Goal: Find specific page/section: Find specific page/section

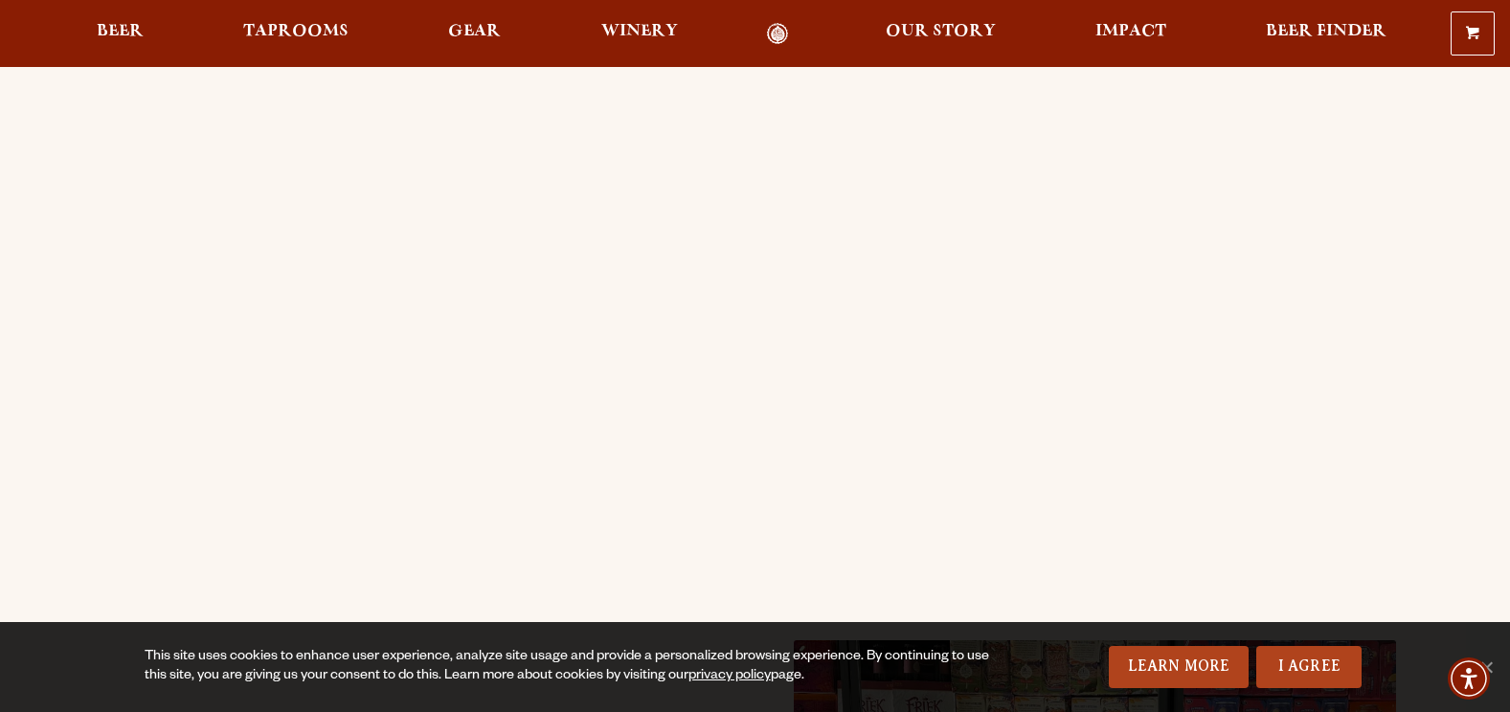
scroll to position [383, 0]
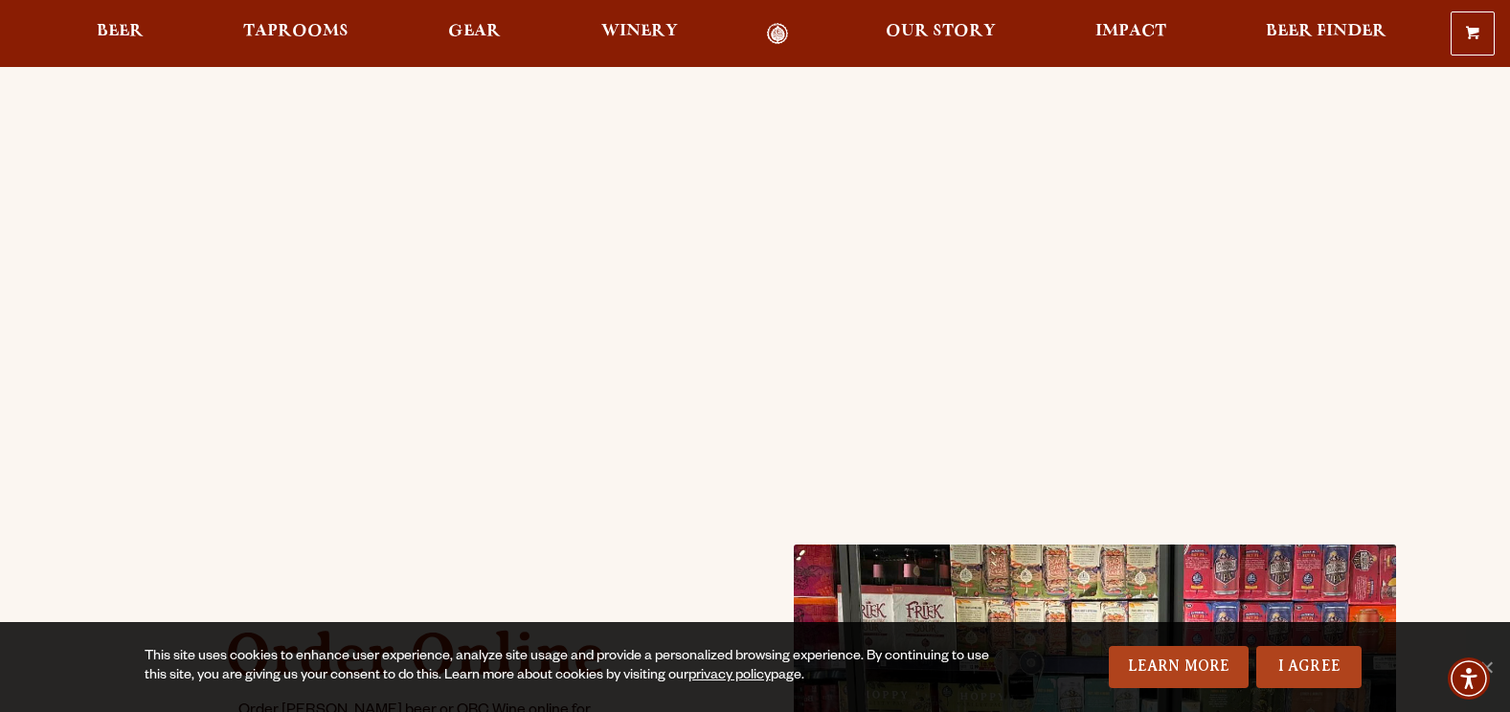
click at [339, 16] on div "0 Shopping Cart No products in the cart. Beer Taprooms Gear Winery Our Story Im…" at bounding box center [755, 33] width 1510 height 44
click at [335, 30] on span "Taprooms" at bounding box center [295, 31] width 105 height 15
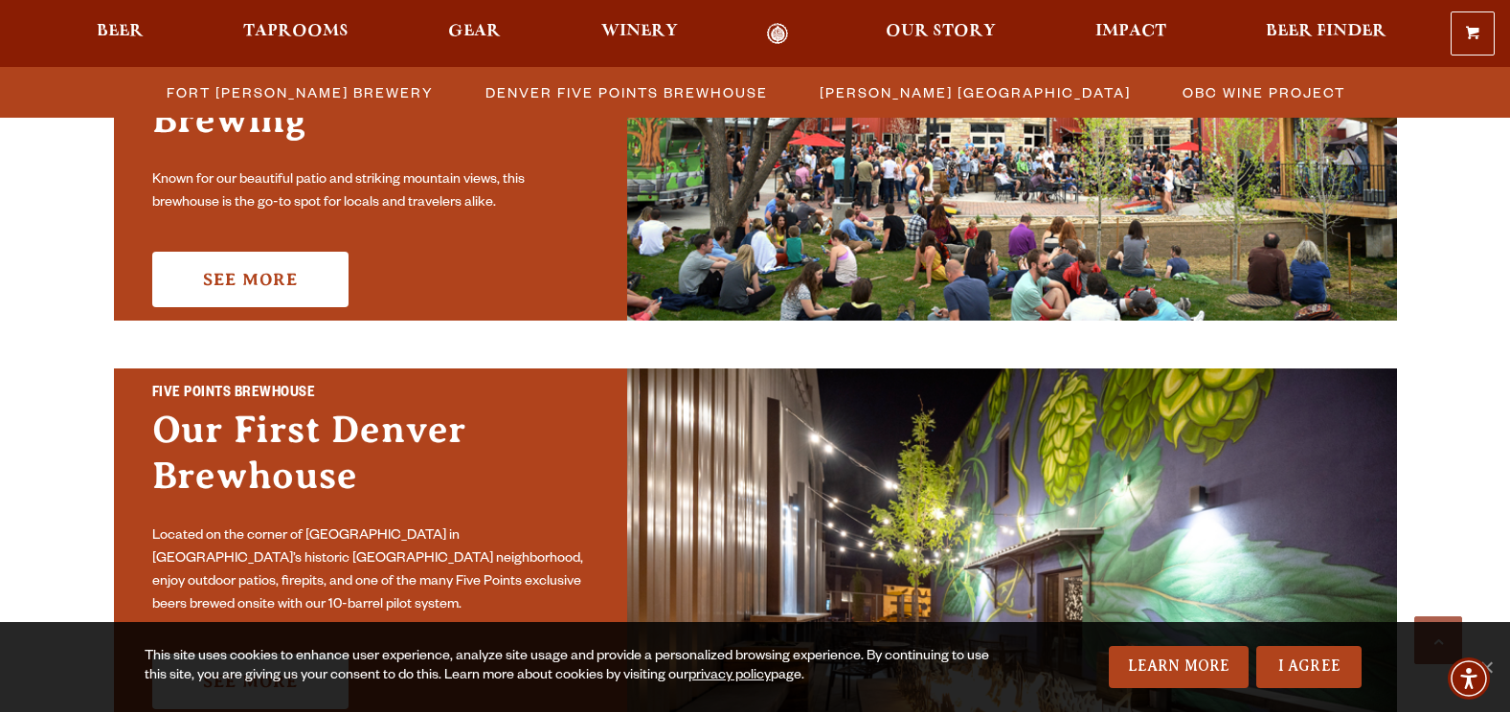
scroll to position [766, 0]
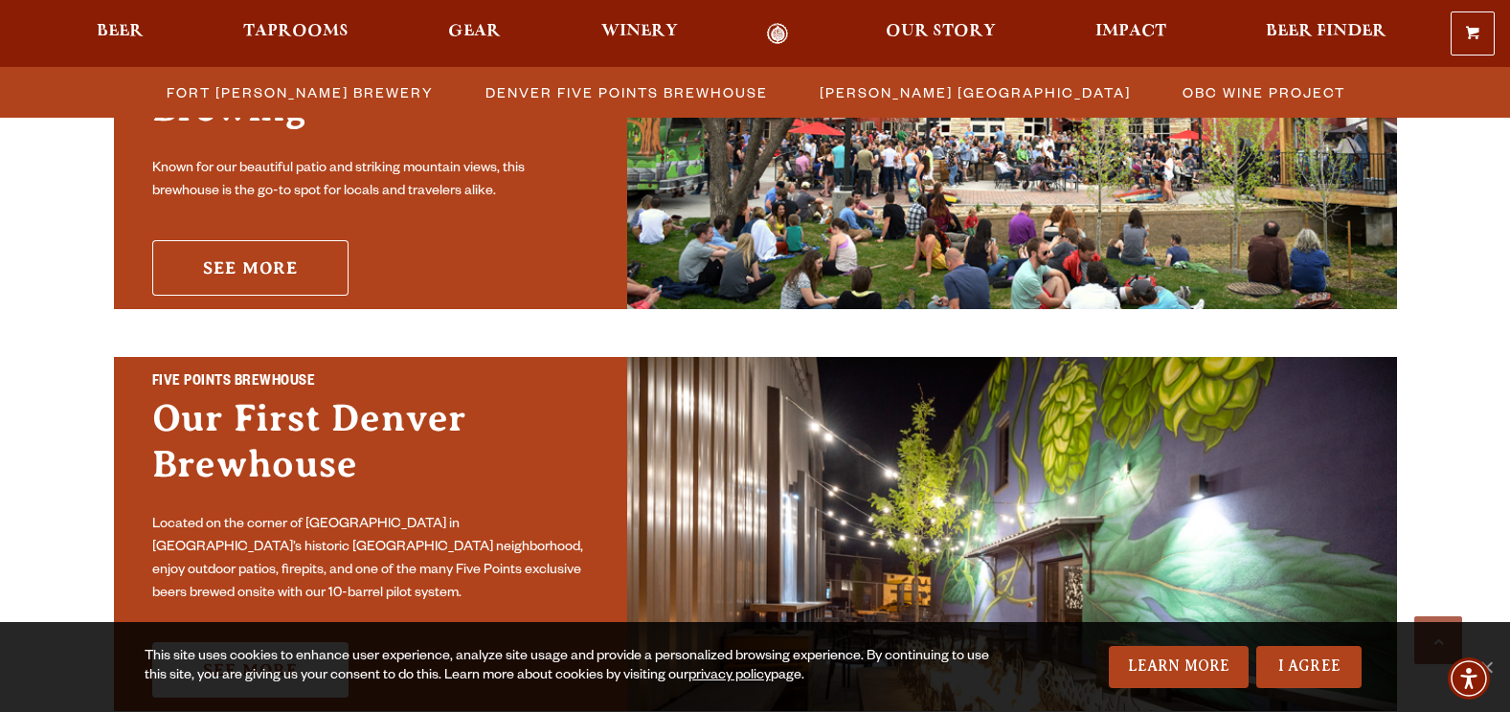
click at [318, 248] on link "See More" at bounding box center [250, 268] width 196 height 56
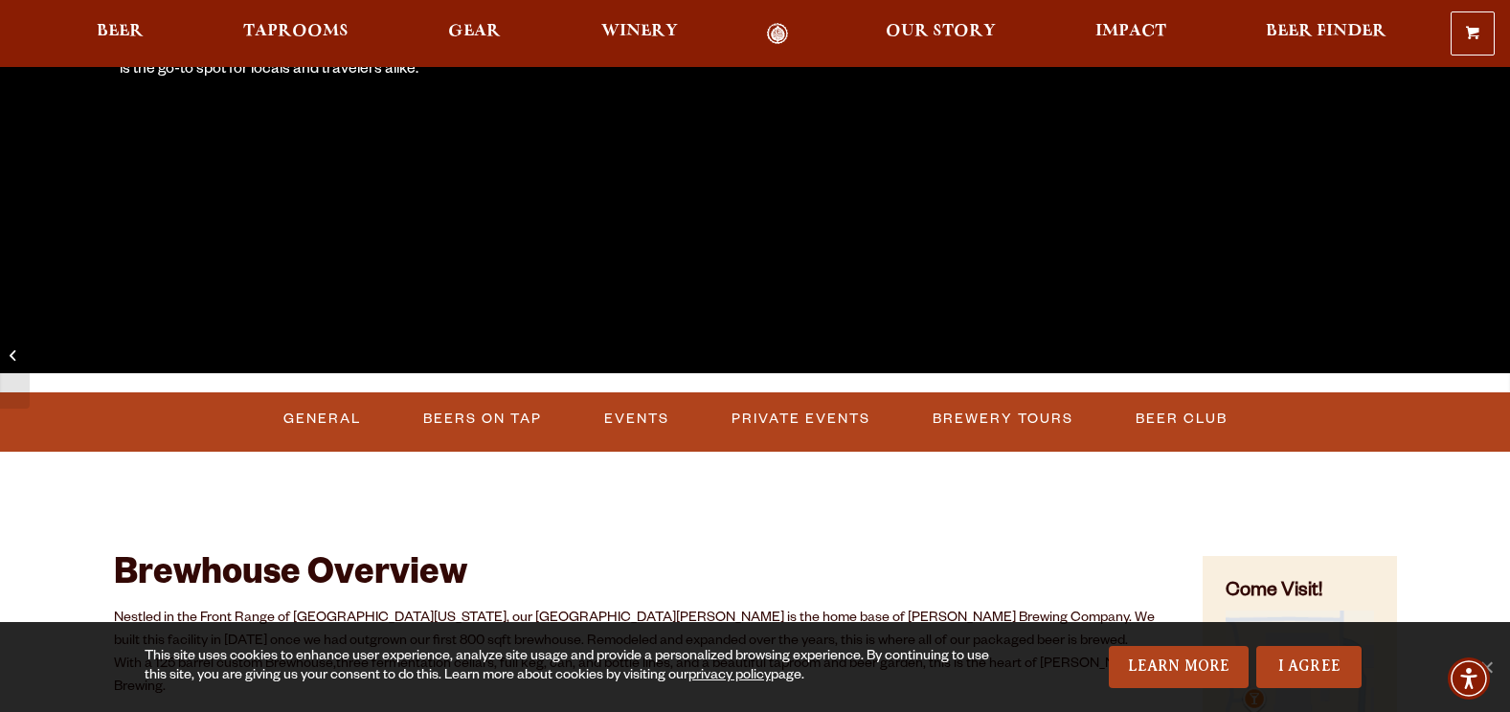
scroll to position [670, 0]
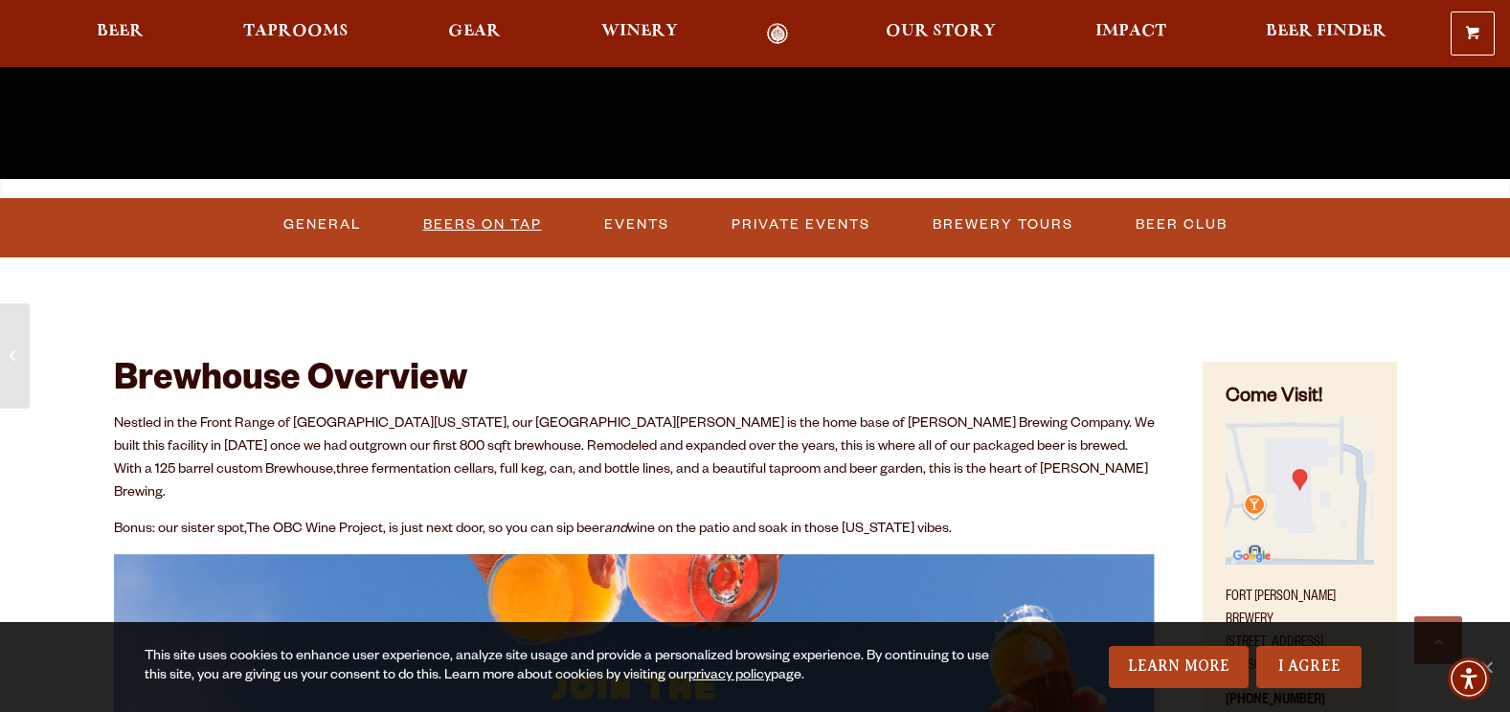
click at [501, 224] on link "Beers on Tap" at bounding box center [482, 225] width 134 height 44
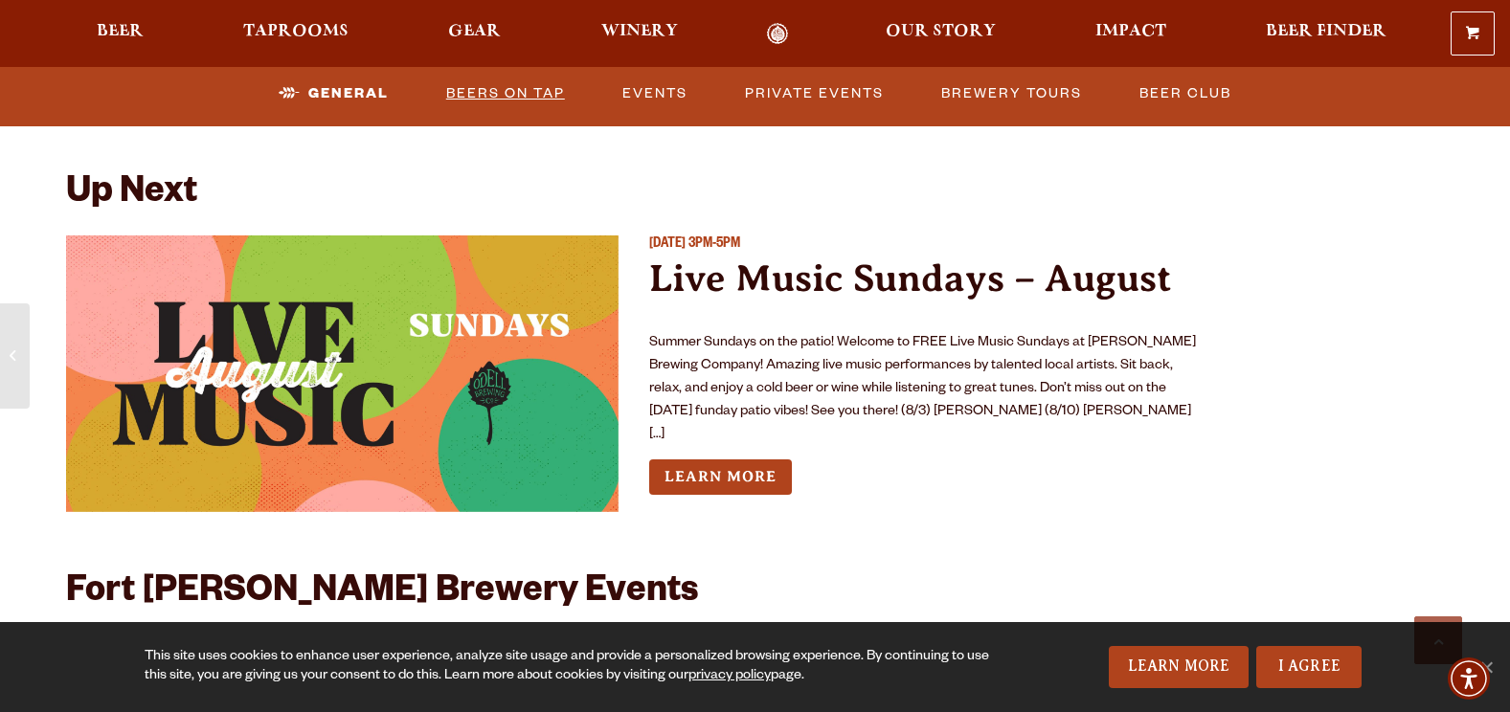
scroll to position [3638, 0]
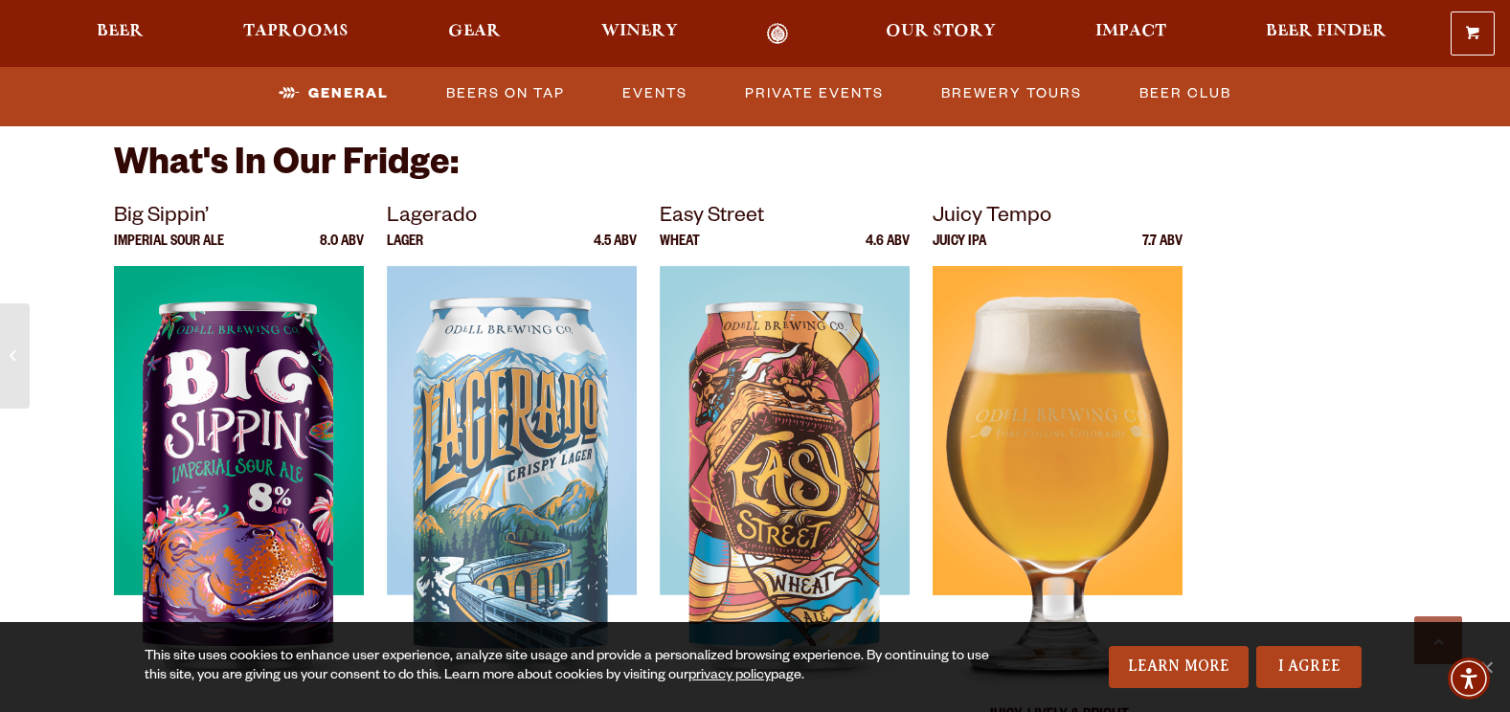
click at [1088, 410] on img at bounding box center [1057, 505] width 250 height 479
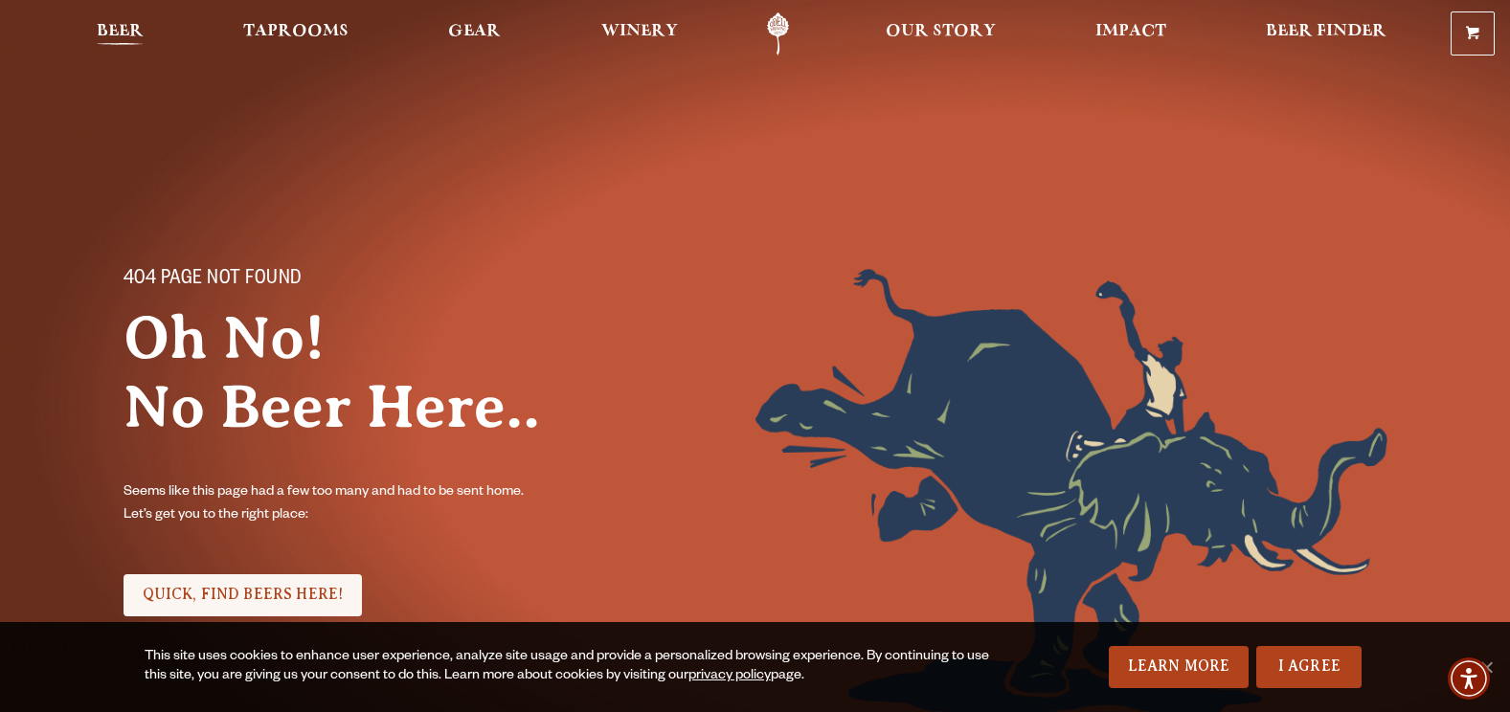
click at [123, 24] on span "Beer" at bounding box center [120, 31] width 47 height 15
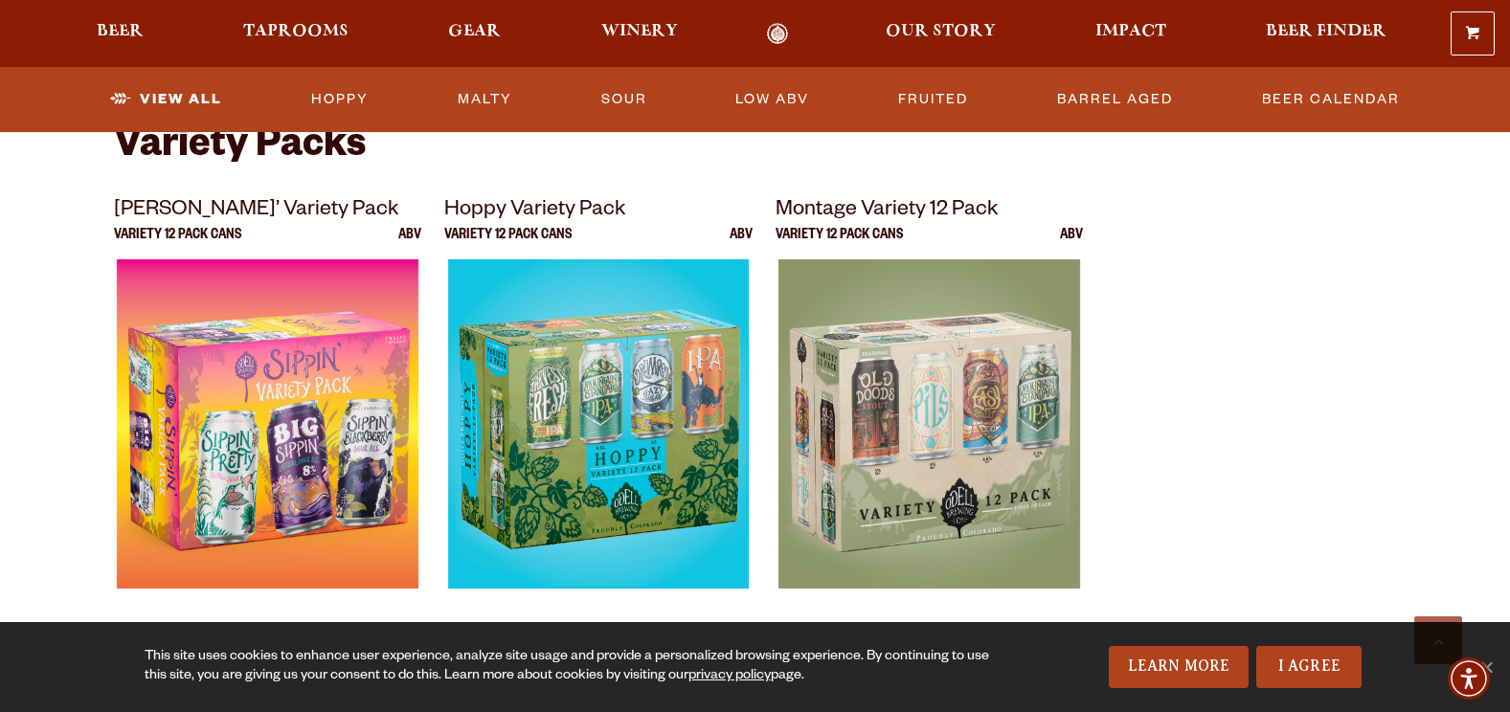
scroll to position [3829, 0]
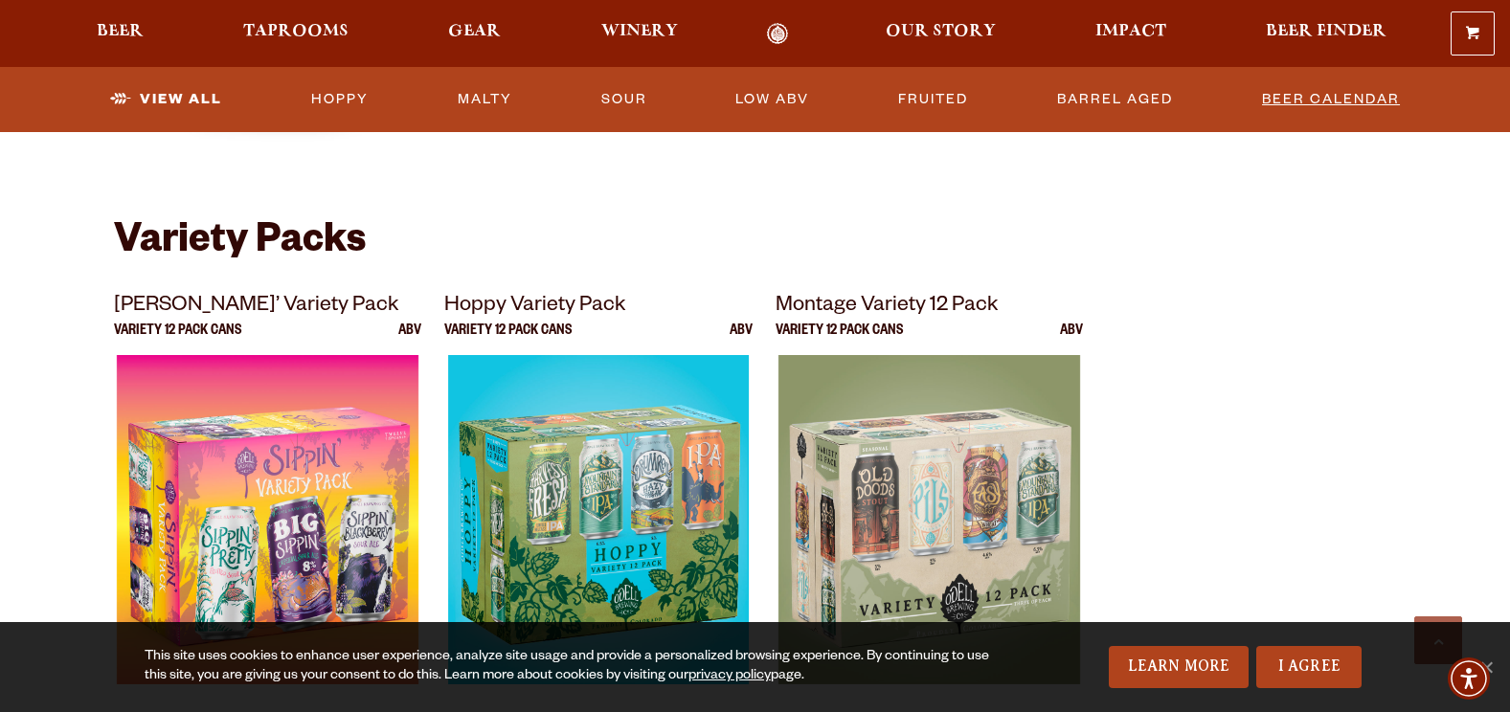
click at [1330, 92] on link "Beer Calendar" at bounding box center [1330, 100] width 153 height 44
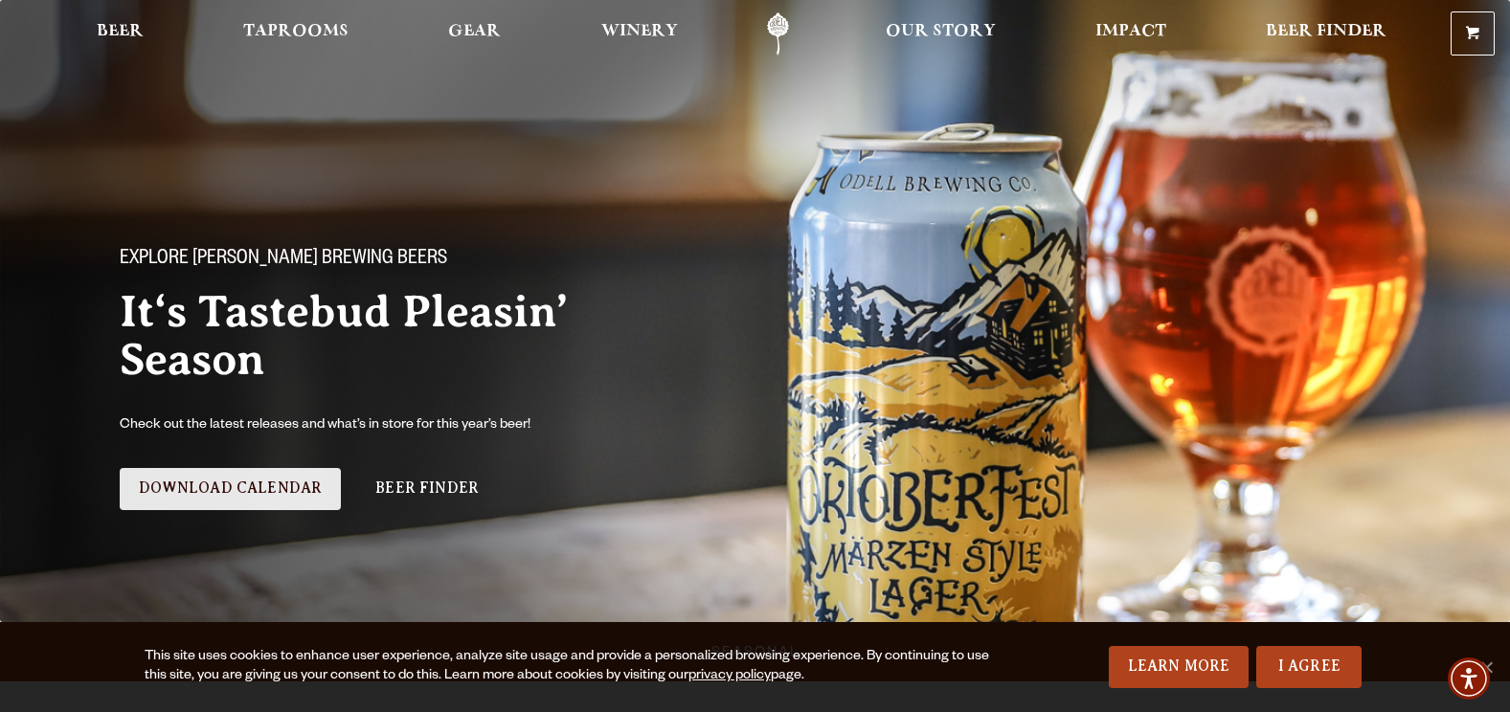
click at [247, 491] on link "Download Calendar" at bounding box center [231, 489] width 222 height 42
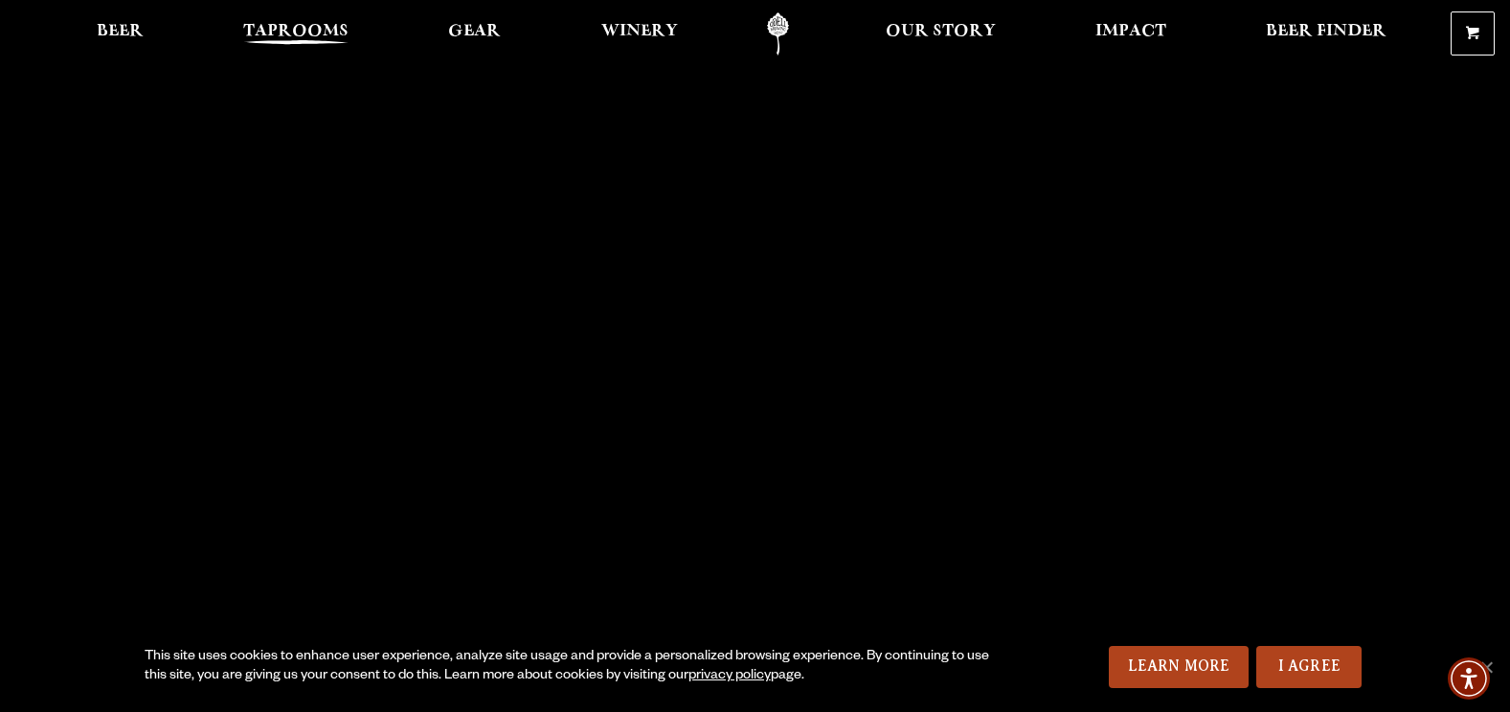
click at [282, 24] on span "Taprooms" at bounding box center [295, 31] width 105 height 15
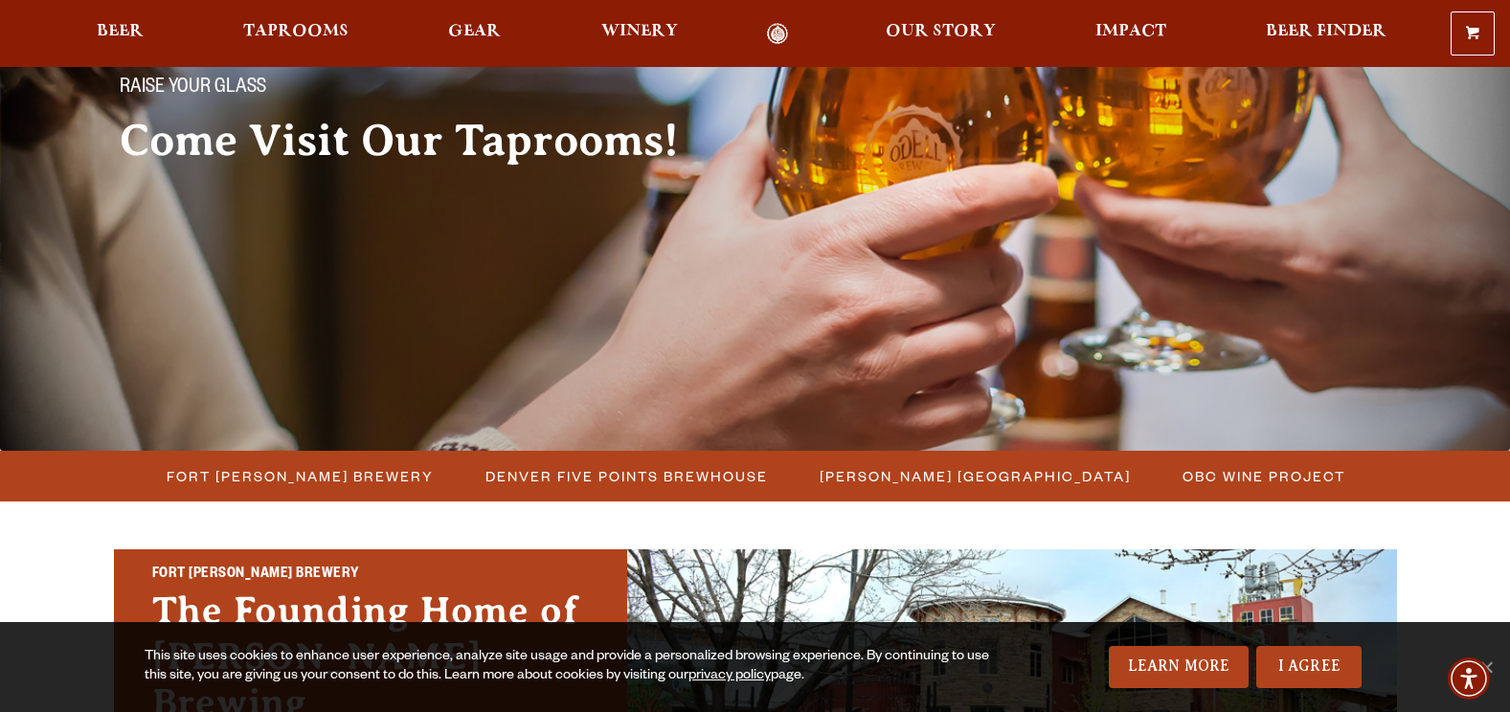
scroll to position [479, 0]
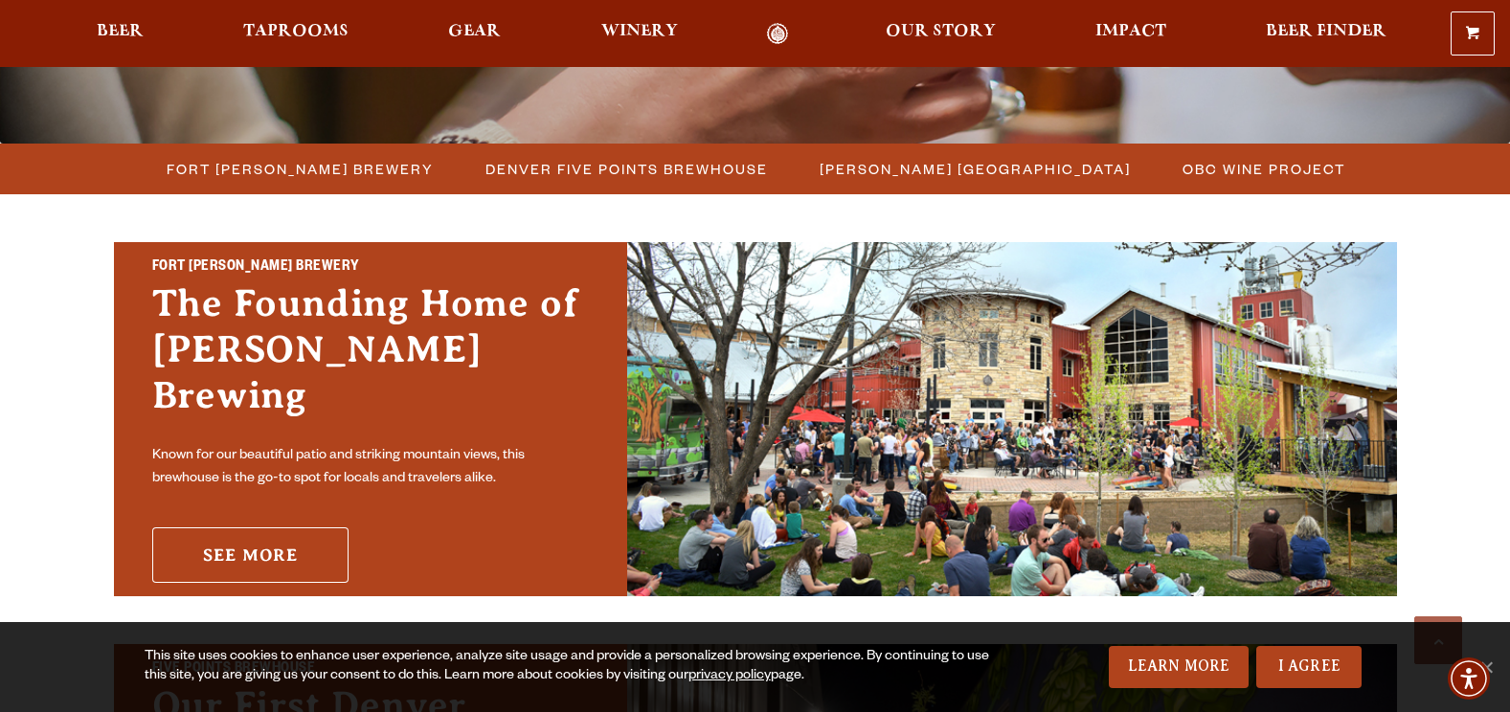
click at [290, 527] on link "See More" at bounding box center [250, 555] width 196 height 56
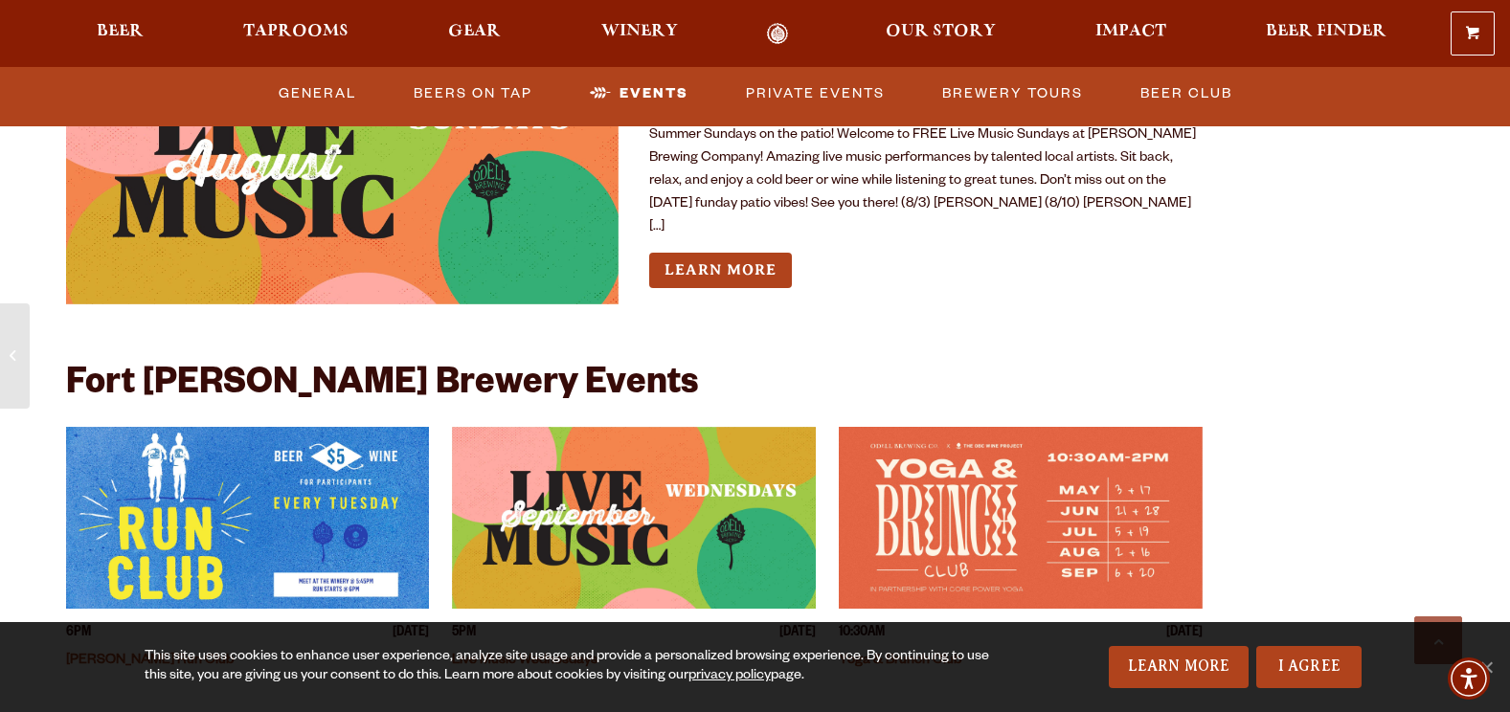
scroll to position [4499, 0]
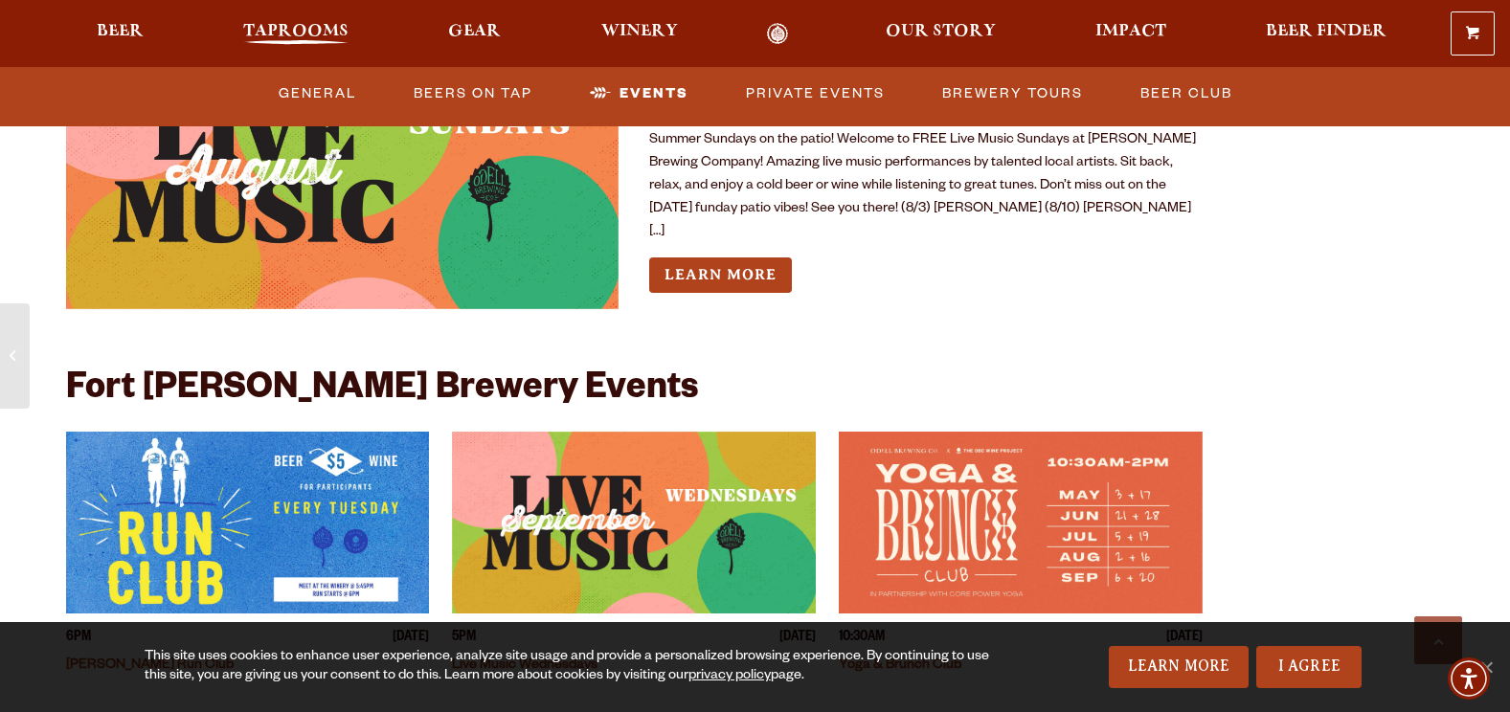
click at [337, 26] on span "Taprooms" at bounding box center [295, 31] width 105 height 15
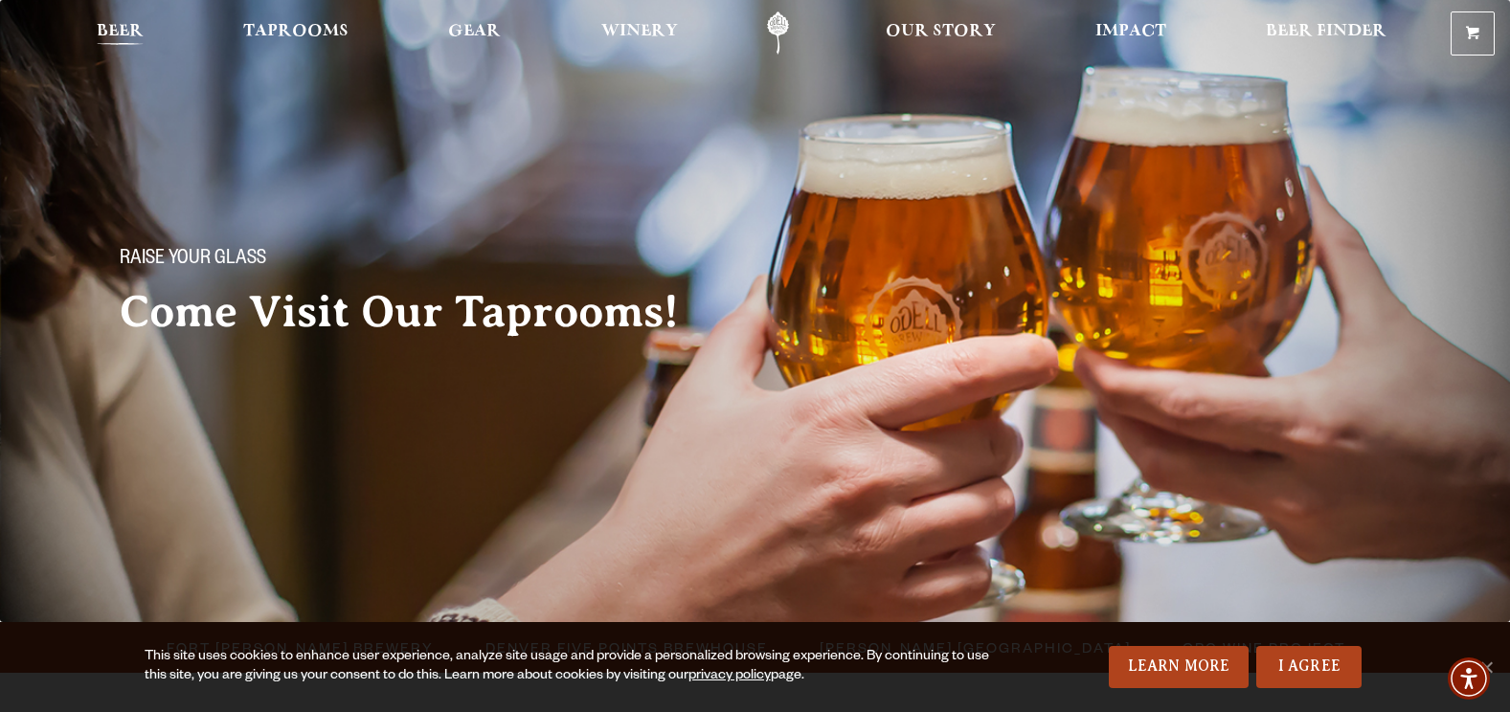
click at [108, 25] on span "Beer" at bounding box center [120, 31] width 47 height 15
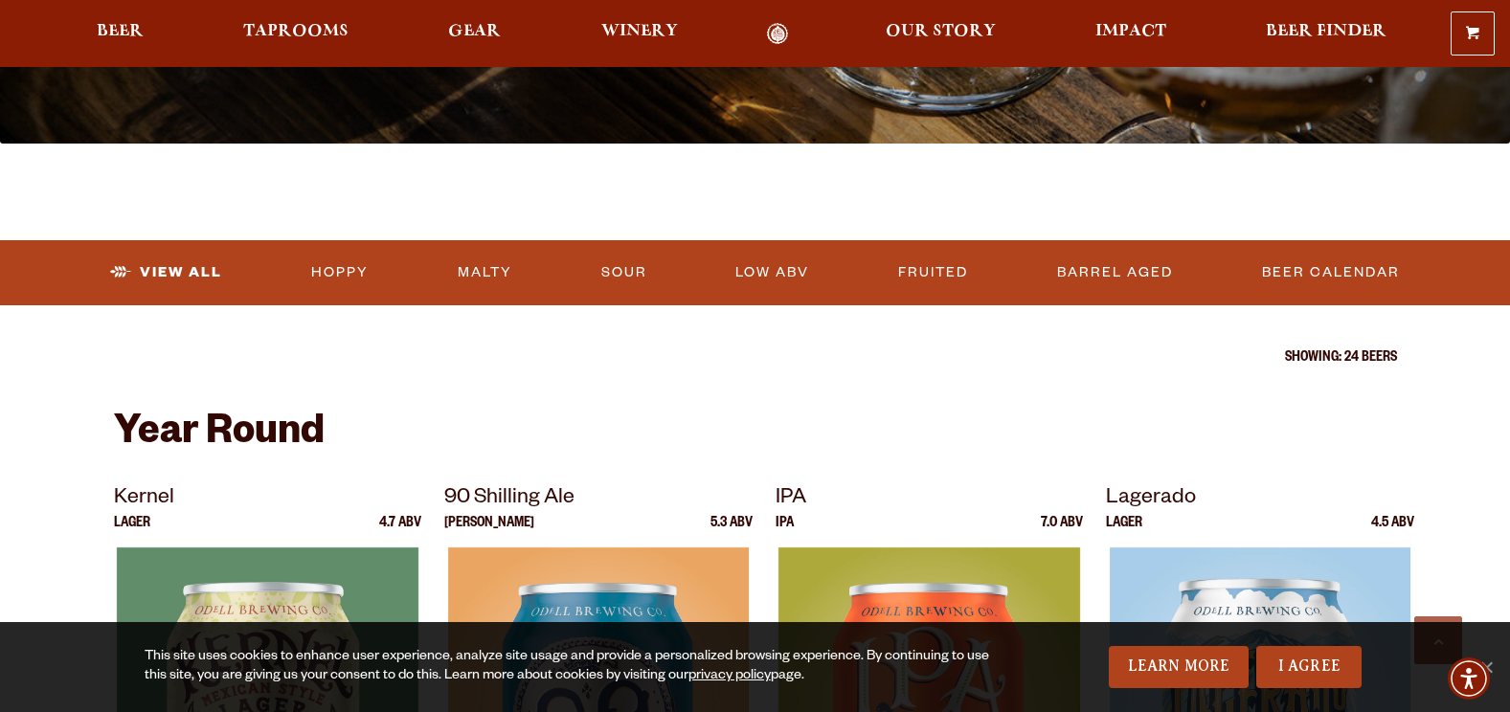
scroll to position [862, 0]
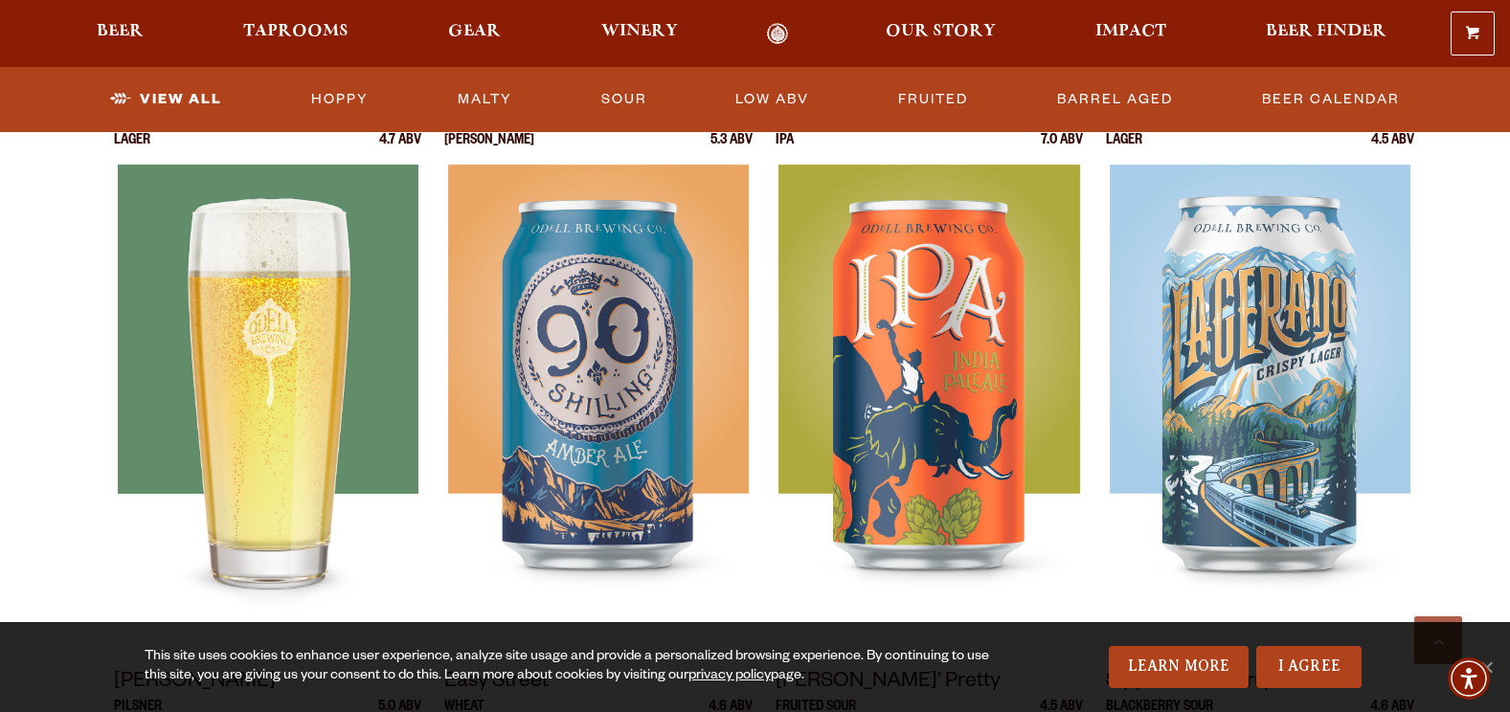
click at [257, 373] on img at bounding box center [267, 404] width 301 height 479
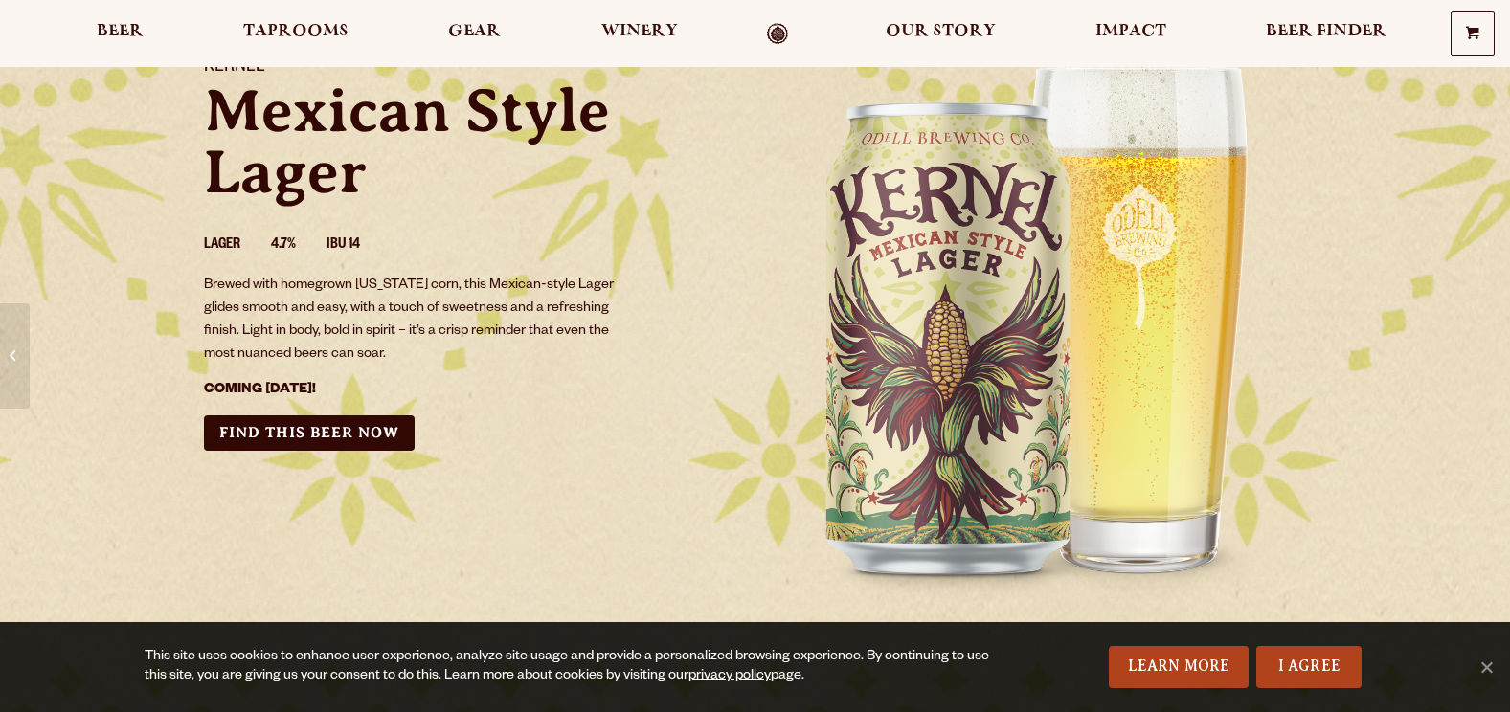
scroll to position [287, 0]
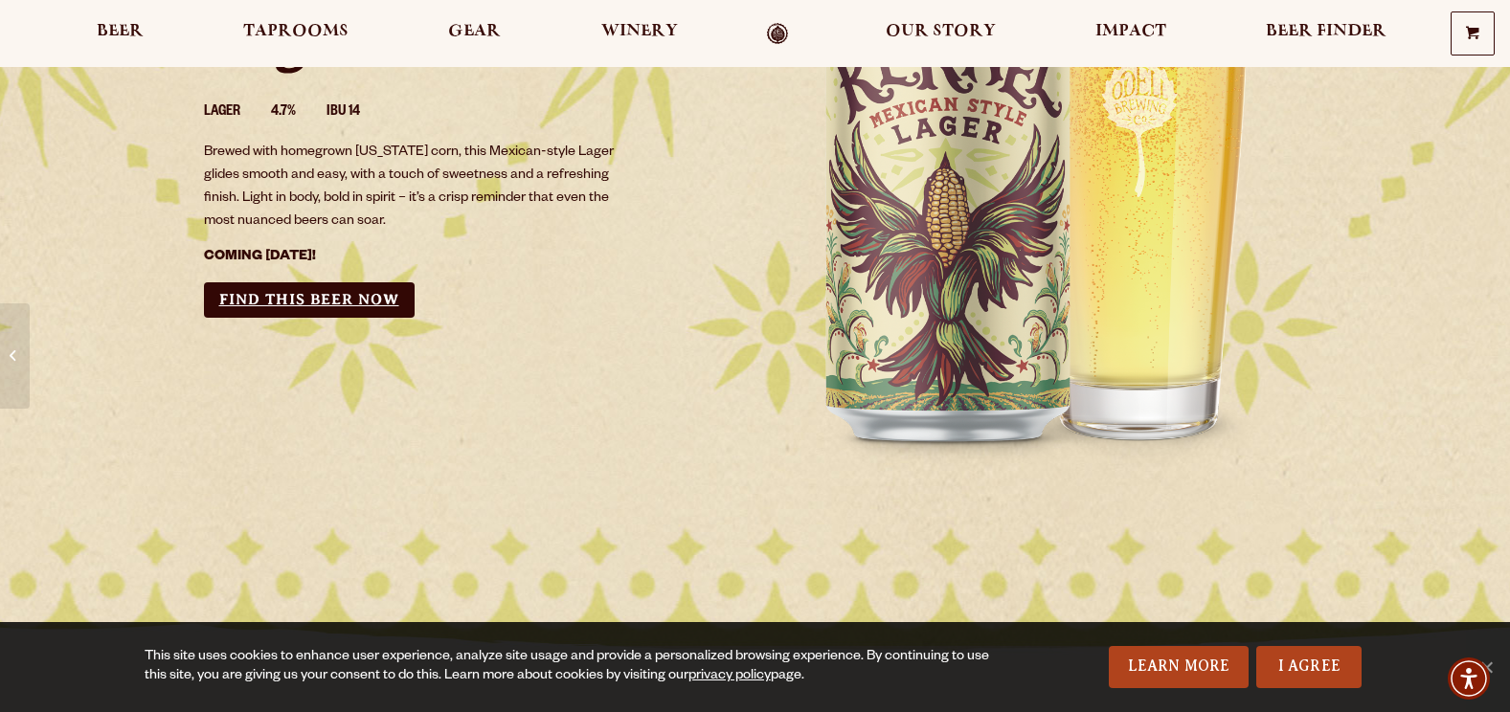
click at [377, 301] on link "Find this Beer Now" at bounding box center [309, 299] width 211 height 35
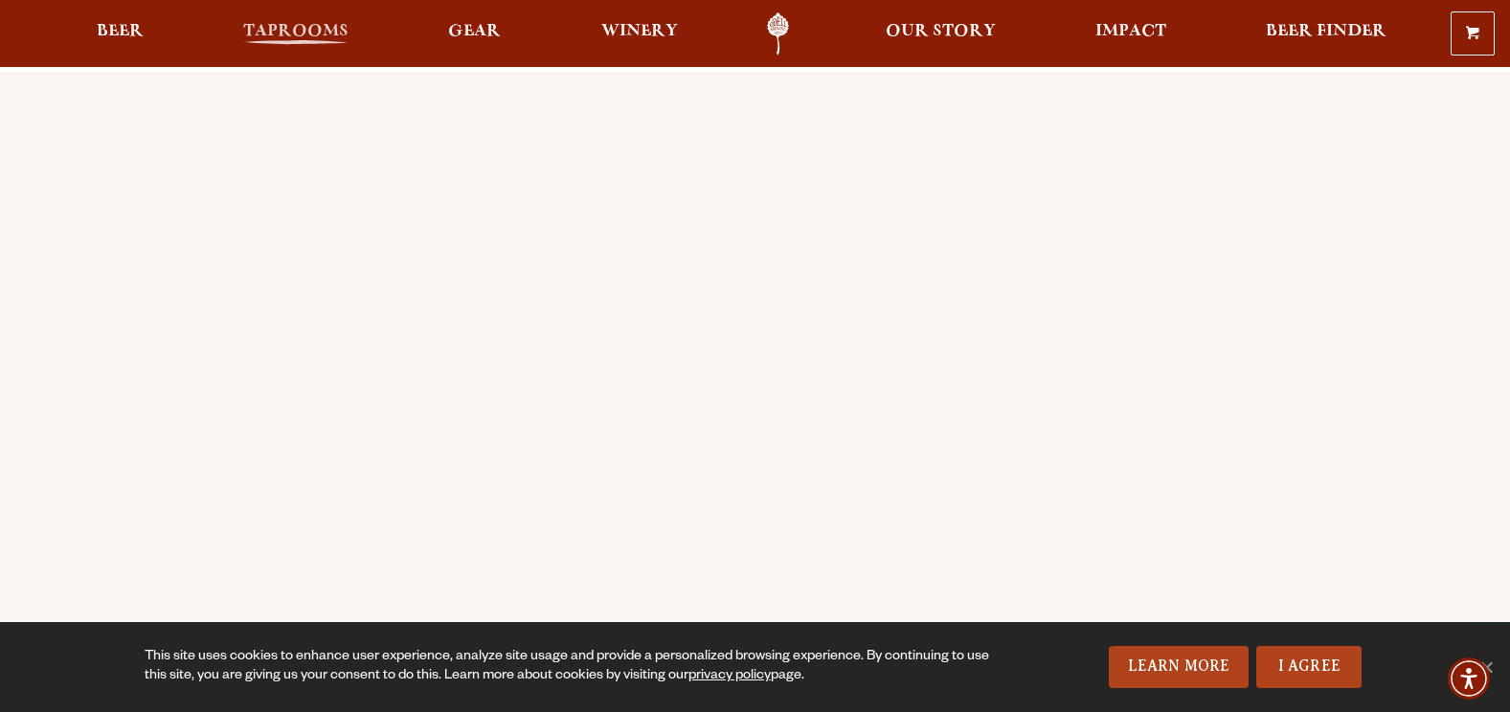
click at [282, 30] on span "Taprooms" at bounding box center [295, 31] width 105 height 15
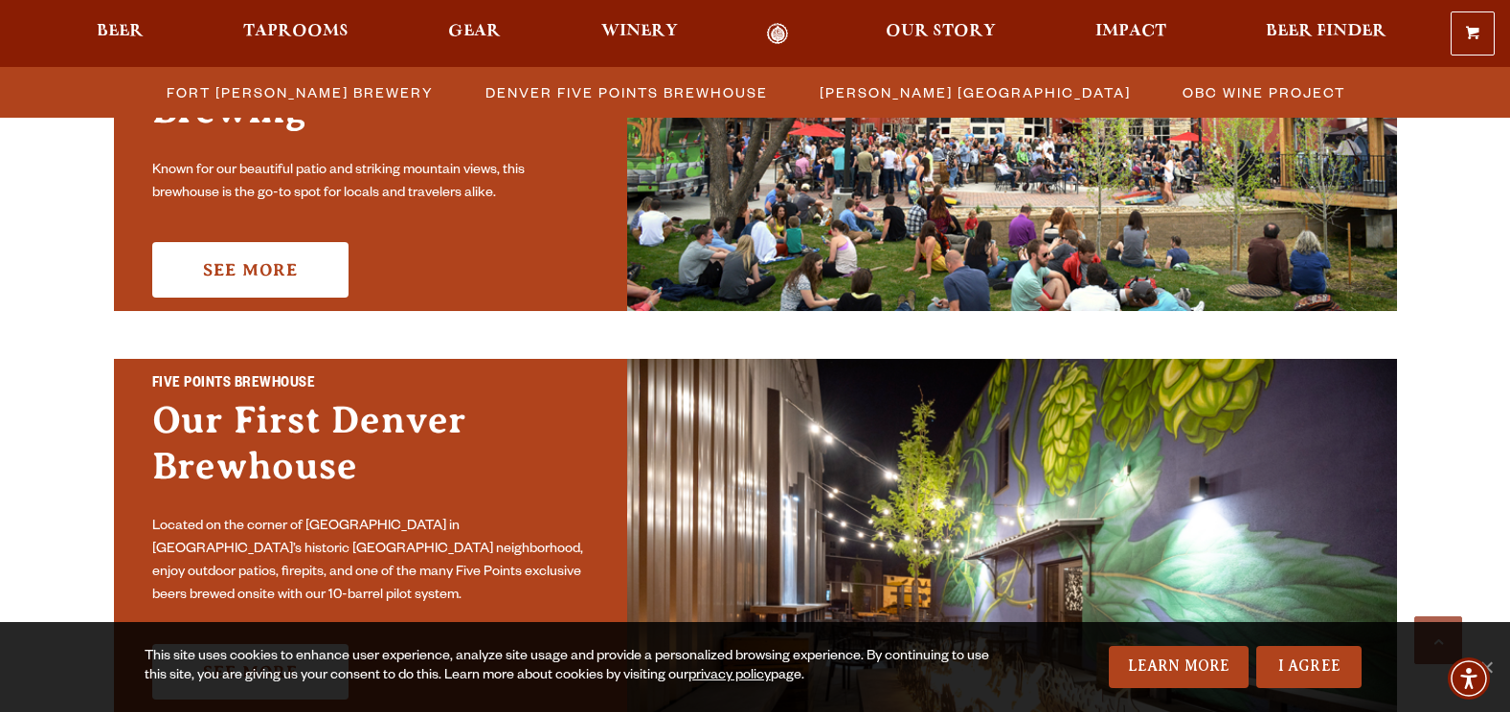
scroll to position [766, 0]
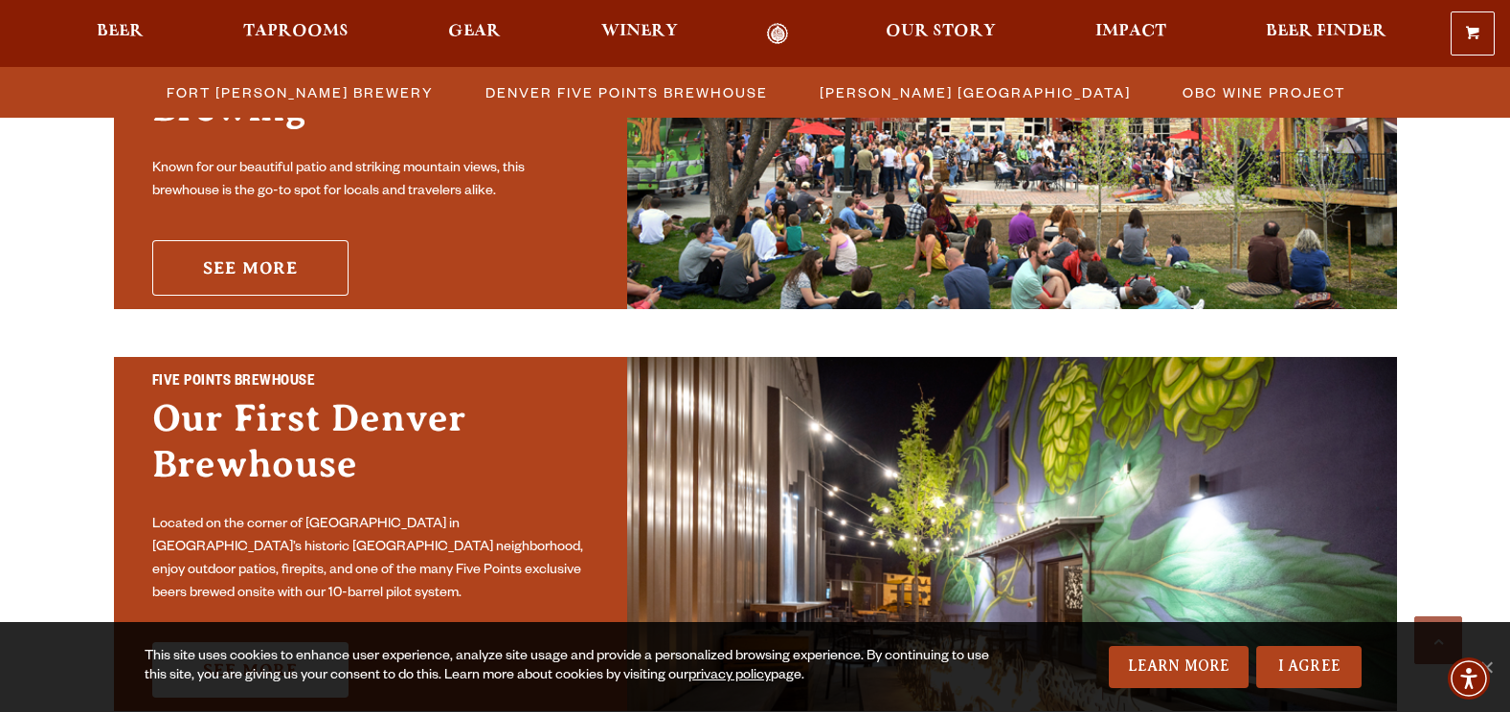
click at [307, 240] on link "See More" at bounding box center [250, 268] width 196 height 56
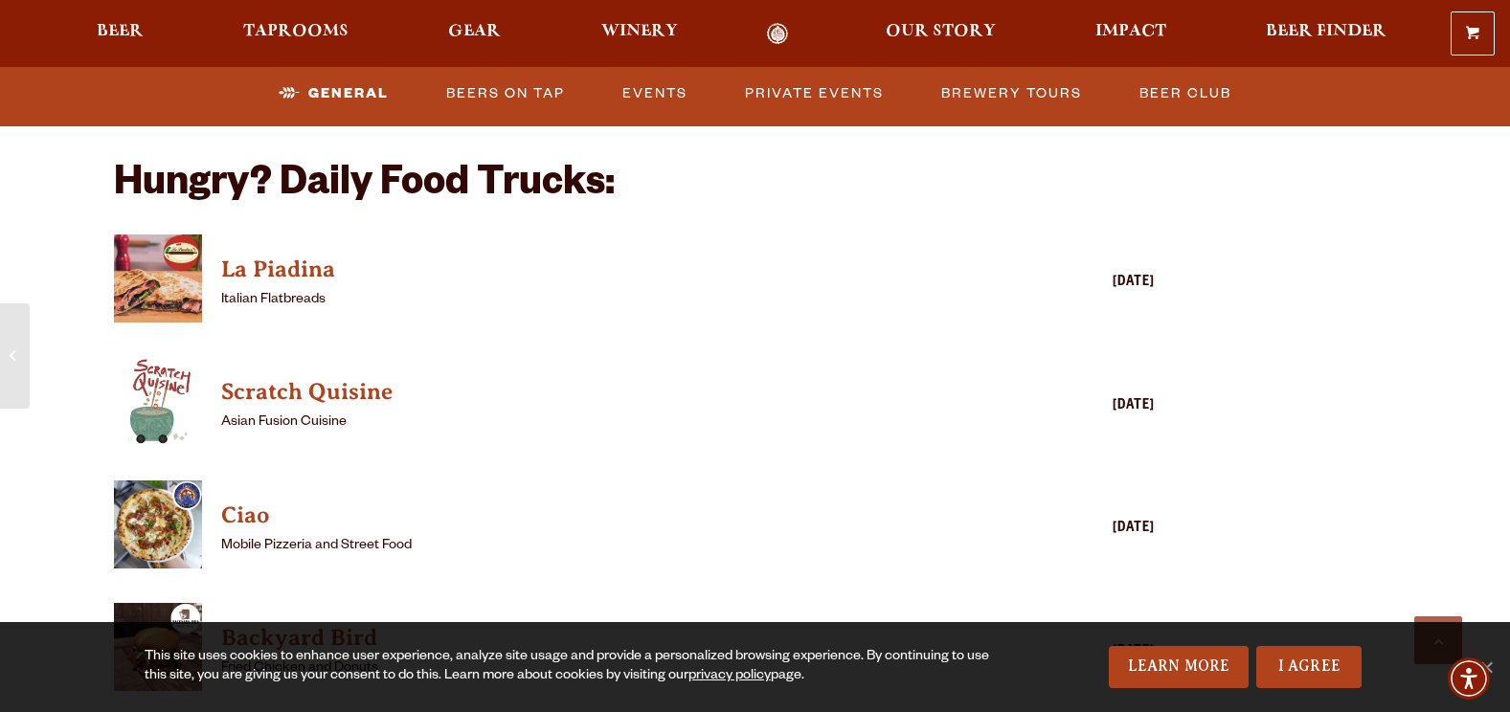
scroll to position [1819, 0]
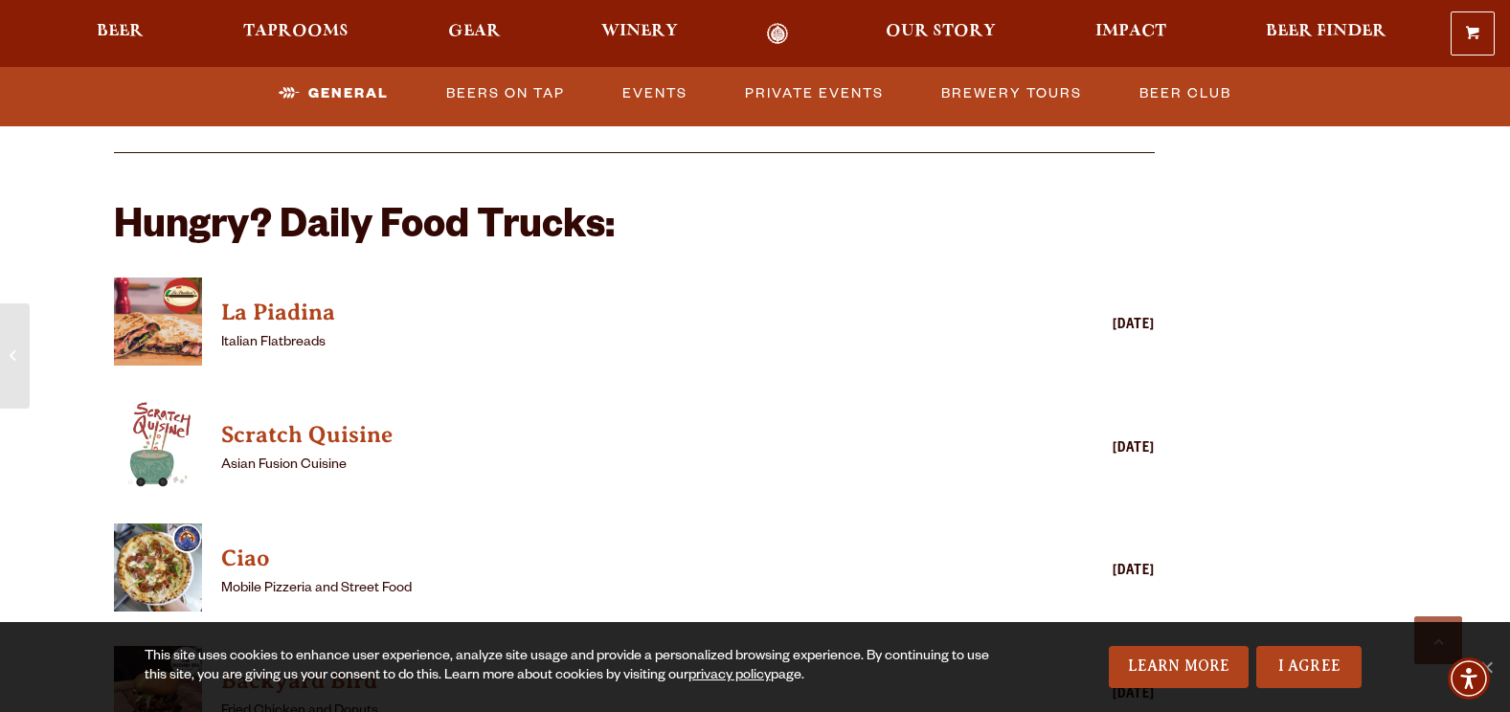
click at [171, 299] on img "View La Piadina details (opens in a new window)" at bounding box center [158, 322] width 88 height 88
click at [151, 547] on img "View Ciao details (opens in a new window)" at bounding box center [158, 568] width 88 height 88
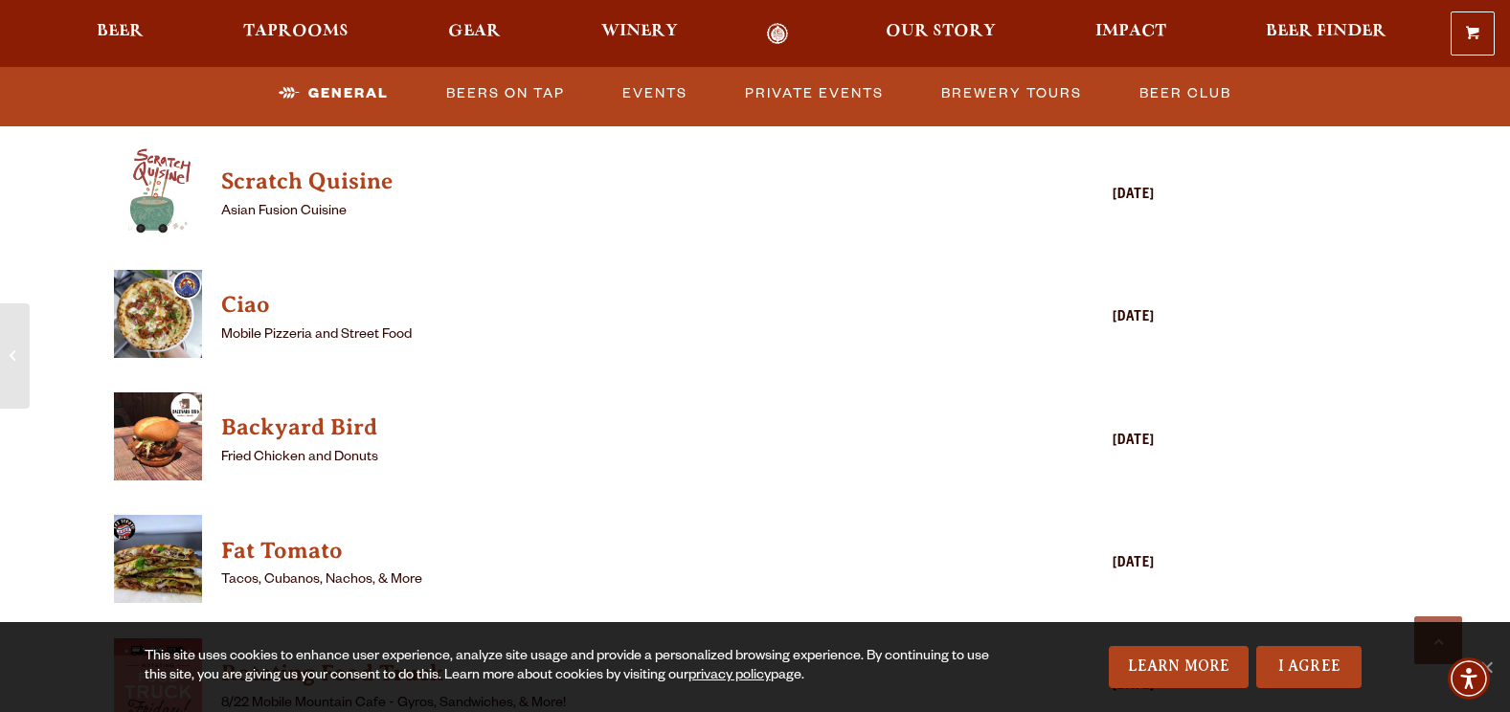
scroll to position [2106, 0]
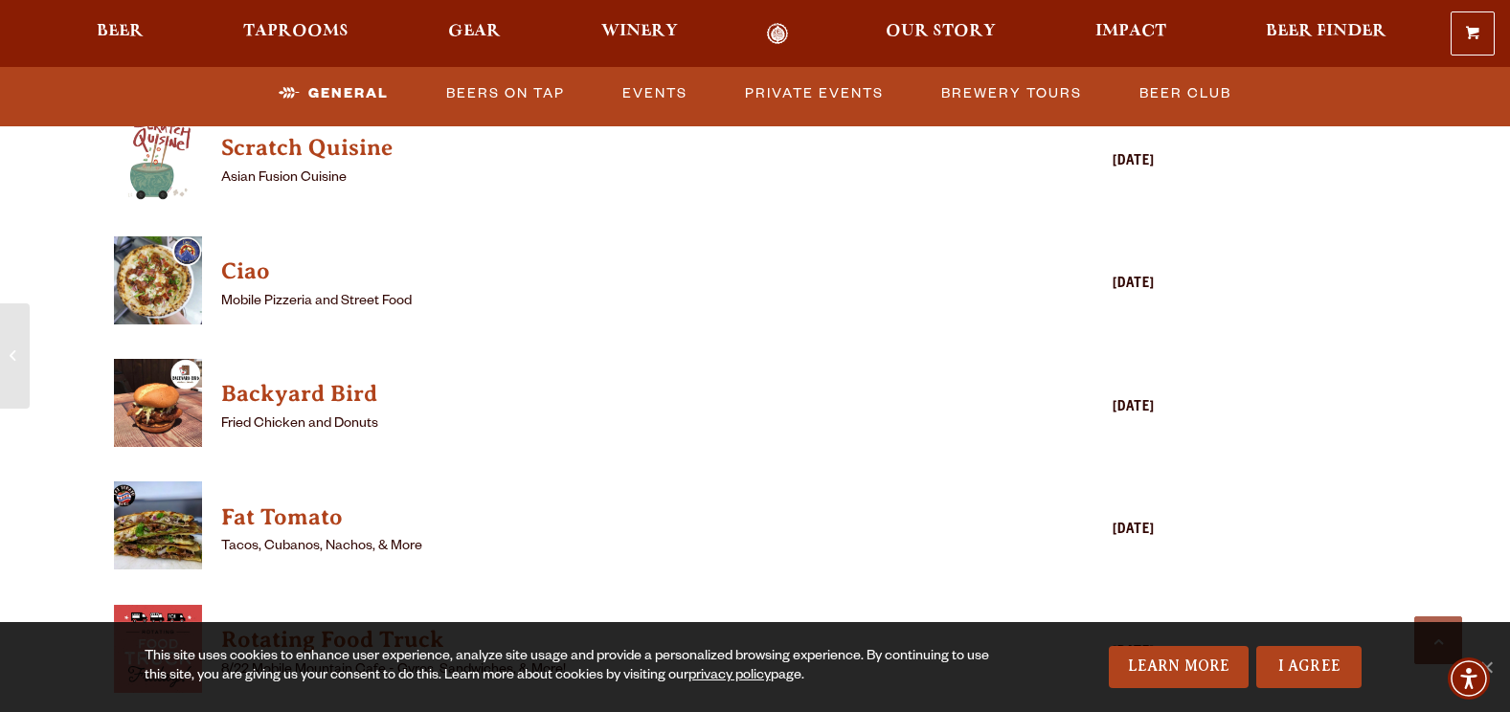
click at [165, 390] on img "View Backyard Bird details (opens in a new window)" at bounding box center [158, 403] width 88 height 88
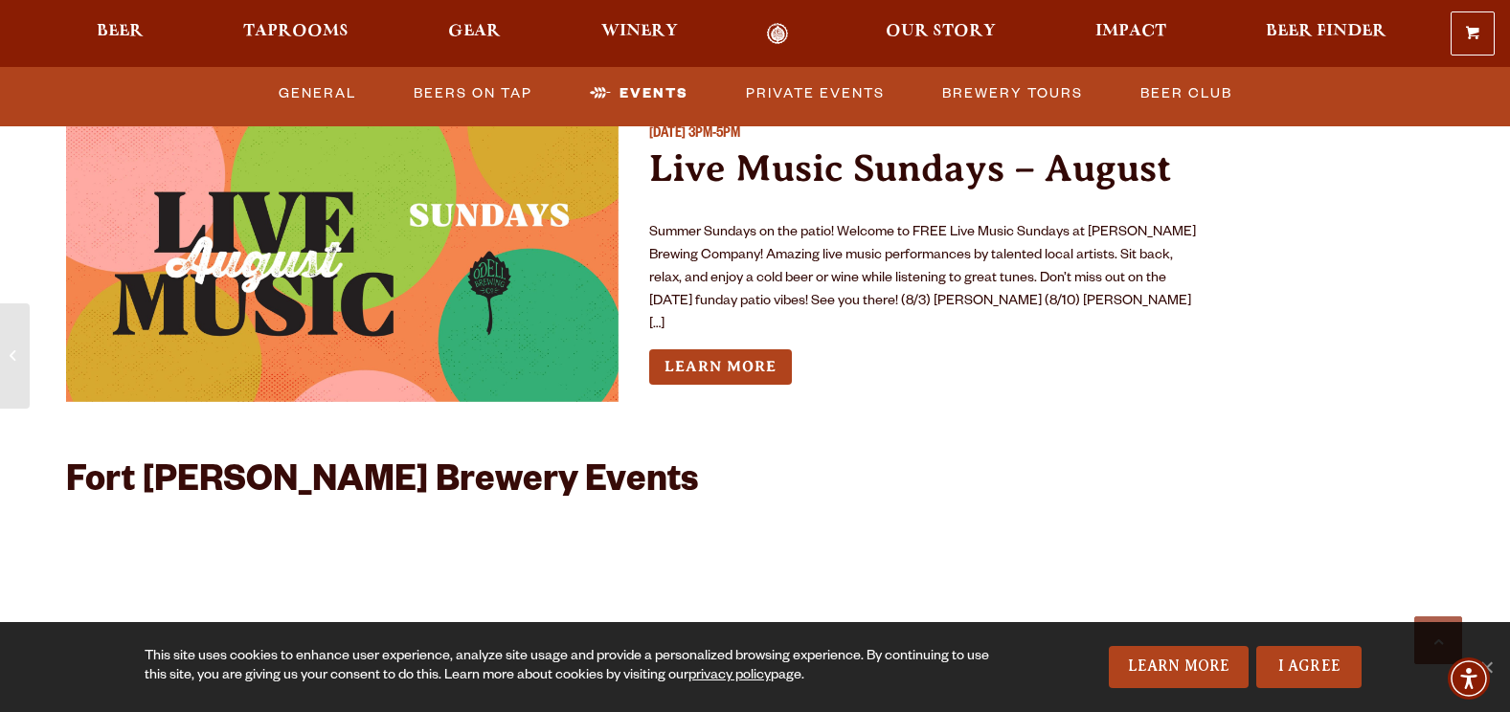
scroll to position [4308, 0]
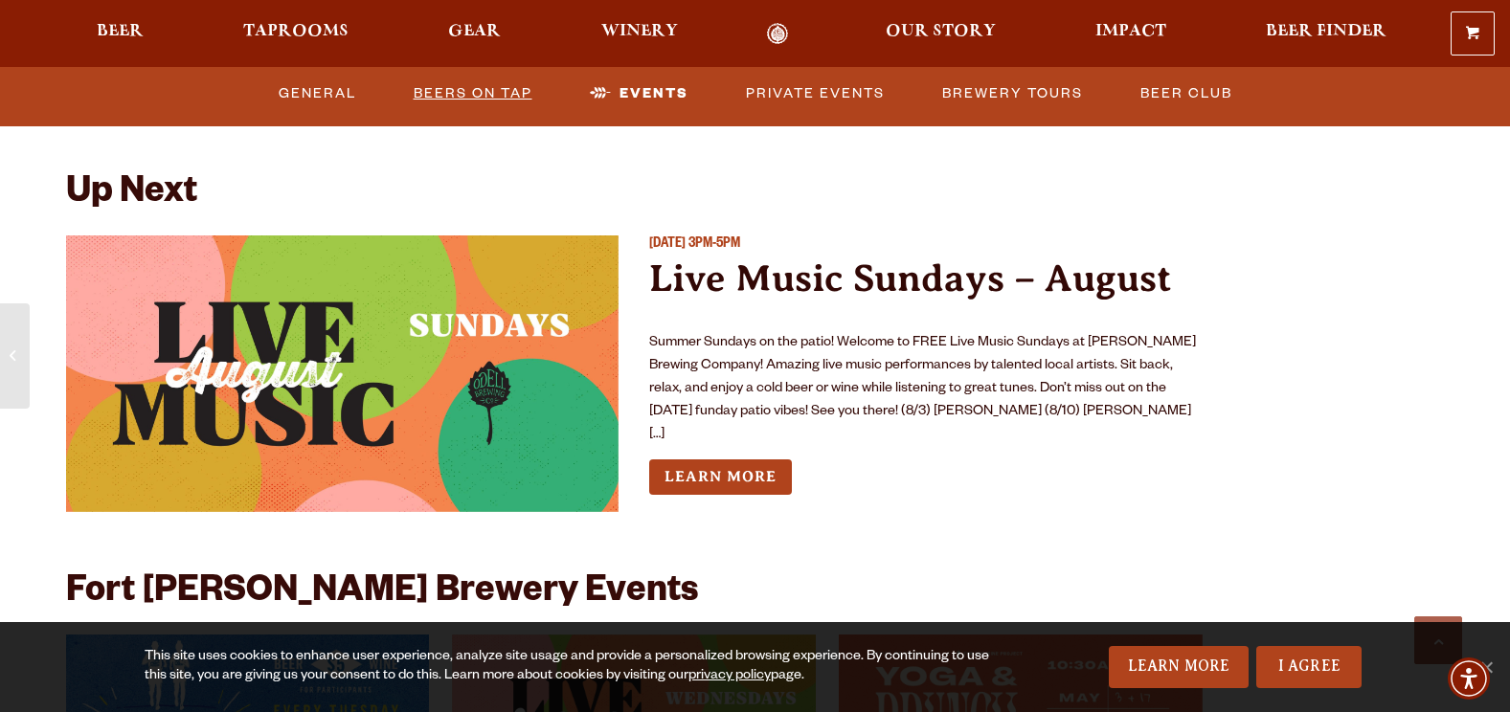
click at [446, 89] on link "Beers on Tap" at bounding box center [473, 94] width 134 height 44
